Goal: Information Seeking & Learning: Learn about a topic

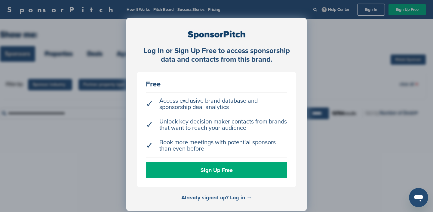
click at [222, 198] on link "Already signed up? Log in →" at bounding box center [217, 197] width 71 height 7
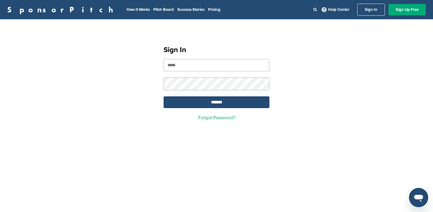
click at [223, 65] on input "email" at bounding box center [217, 65] width 106 height 12
type input "**********"
click at [221, 106] on input "*******" at bounding box center [217, 102] width 106 height 12
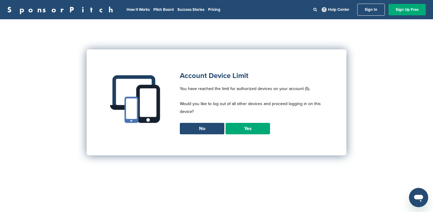
click at [241, 131] on link "Yes" at bounding box center [248, 128] width 45 height 11
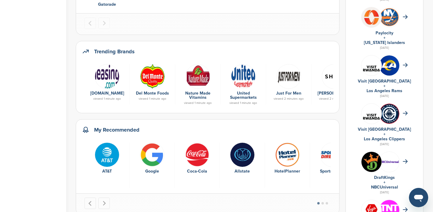
scroll to position [186, 0]
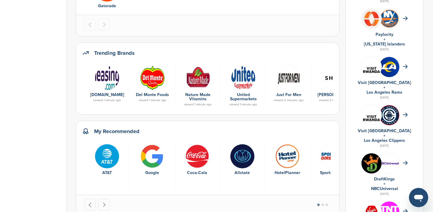
click at [194, 79] on img at bounding box center [198, 78] width 25 height 25
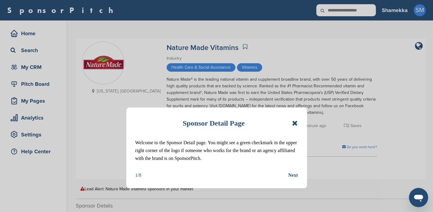
click at [294, 124] on icon at bounding box center [295, 123] width 6 height 7
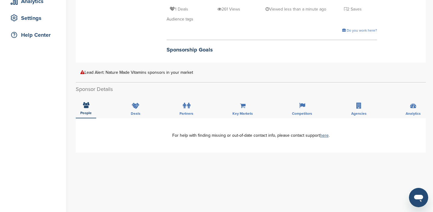
scroll to position [123, 0]
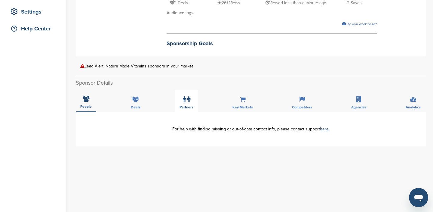
click at [181, 107] on span "Partners" at bounding box center [187, 107] width 14 height 4
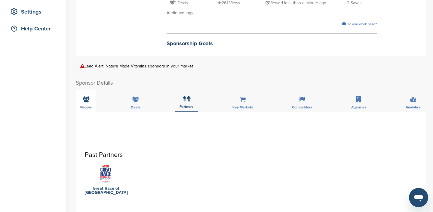
click at [88, 104] on div "People" at bounding box center [86, 101] width 20 height 22
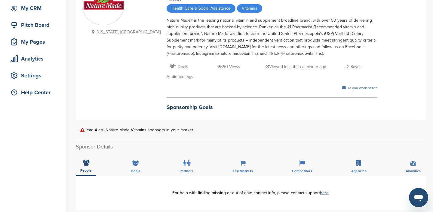
scroll to position [60, 0]
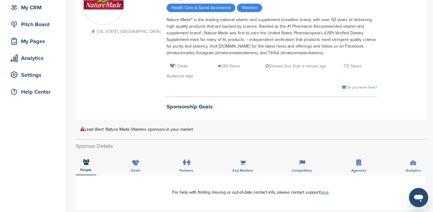
click at [167, 109] on h2 "Sponsorship Goals" at bounding box center [272, 107] width 211 height 8
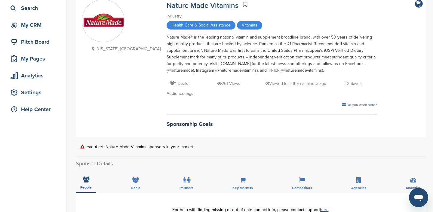
scroll to position [0, 0]
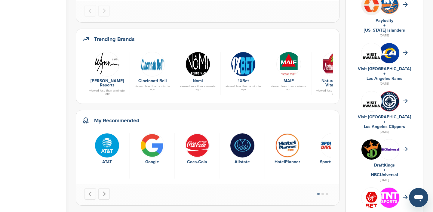
scroll to position [202, 0]
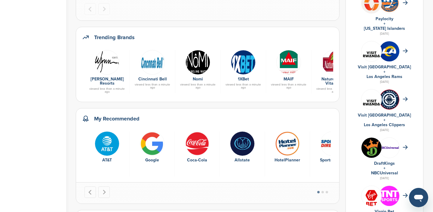
click at [333, 188] on div at bounding box center [207, 192] width 263 height 21
click at [329, 190] on li "Select a slide to show" at bounding box center [327, 192] width 4 height 5
click at [324, 191] on button "Go to page 2" at bounding box center [323, 192] width 2 height 2
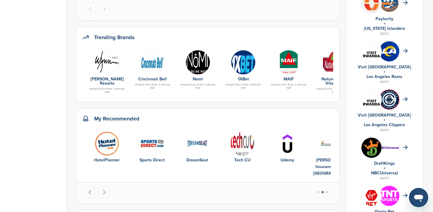
click at [329, 190] on li "Select a slide to show" at bounding box center [327, 192] width 4 height 5
click at [117, 39] on h2 "Trending Brands" at bounding box center [114, 37] width 41 height 8
click at [85, 38] on icon at bounding box center [85, 37] width 7 height 7
drag, startPoint x: 310, startPoint y: 58, endPoint x: 265, endPoint y: 60, distance: 44.9
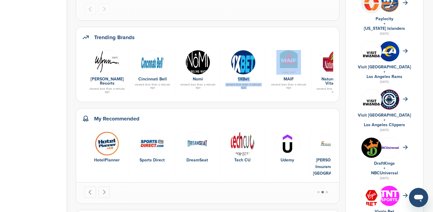
click at [265, 60] on div "Wynn Resorts viewed less than a minute ago Cincinnati Bell viewed less than a m…" at bounding box center [207, 72] width 251 height 48
click at [309, 44] on div "Trending Brands" at bounding box center [207, 40] width 251 height 14
click at [206, 63] on img at bounding box center [198, 62] width 25 height 25
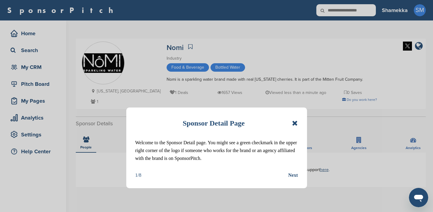
click at [292, 123] on div "Sponsor Detail Page" at bounding box center [216, 122] width 163 height 13
click at [293, 124] on icon at bounding box center [295, 123] width 6 height 7
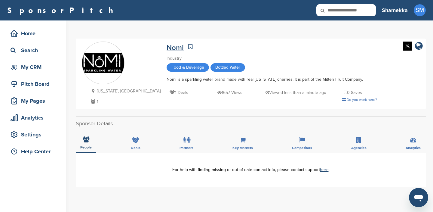
click at [167, 48] on link "Nomi" at bounding box center [175, 47] width 17 height 9
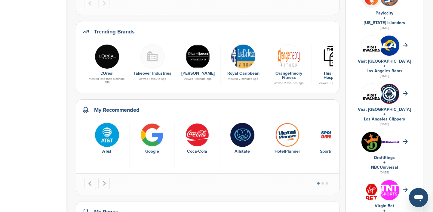
scroll to position [215, 0]
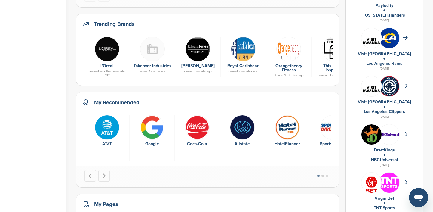
click at [324, 175] on button "Go to page 2" at bounding box center [323, 176] width 2 height 2
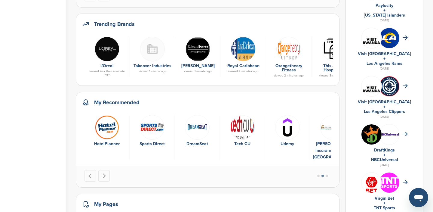
click at [329, 174] on li "Select a slide to show" at bounding box center [327, 176] width 4 height 5
click at [328, 175] on button "Go to page 3" at bounding box center [327, 176] width 2 height 2
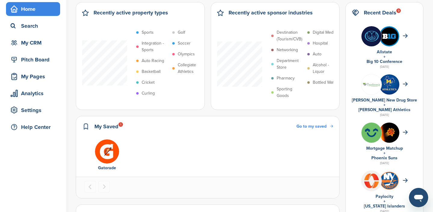
scroll to position [0, 0]
